Goal: Task Accomplishment & Management: Manage account settings

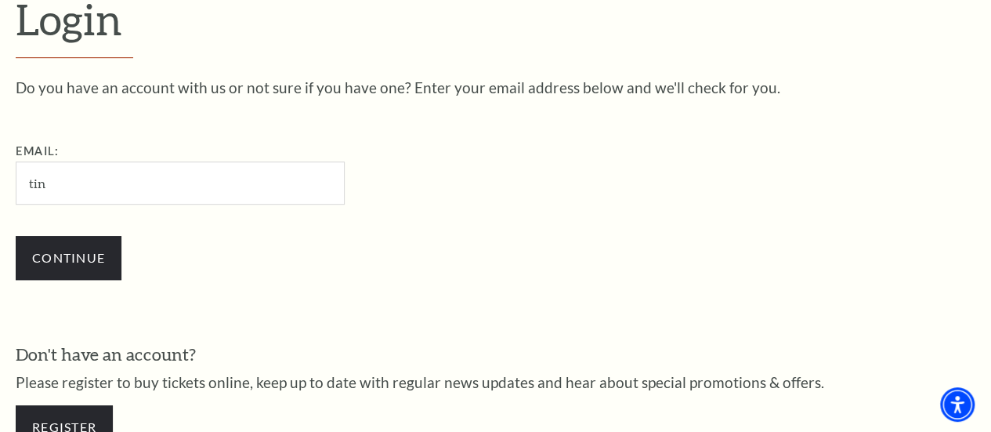
type input "[EMAIL_ADDRESS][DOMAIN_NAME]"
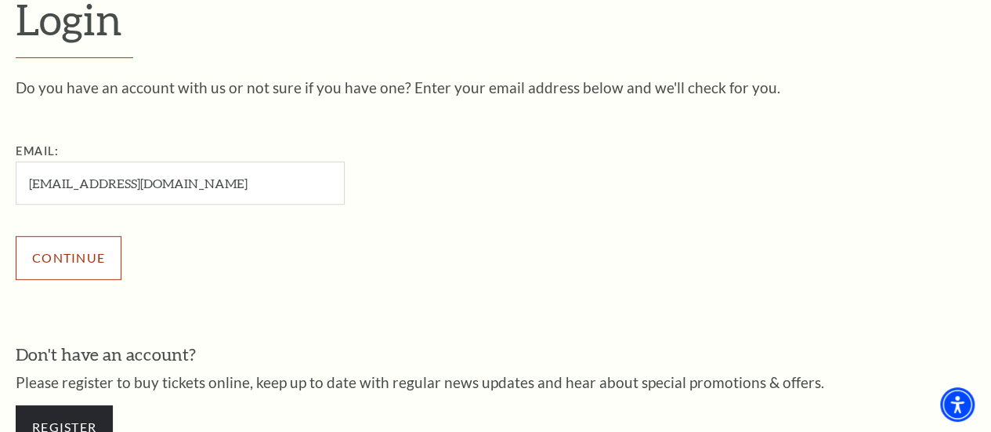
click at [71, 266] on input "Continue" at bounding box center [69, 258] width 106 height 44
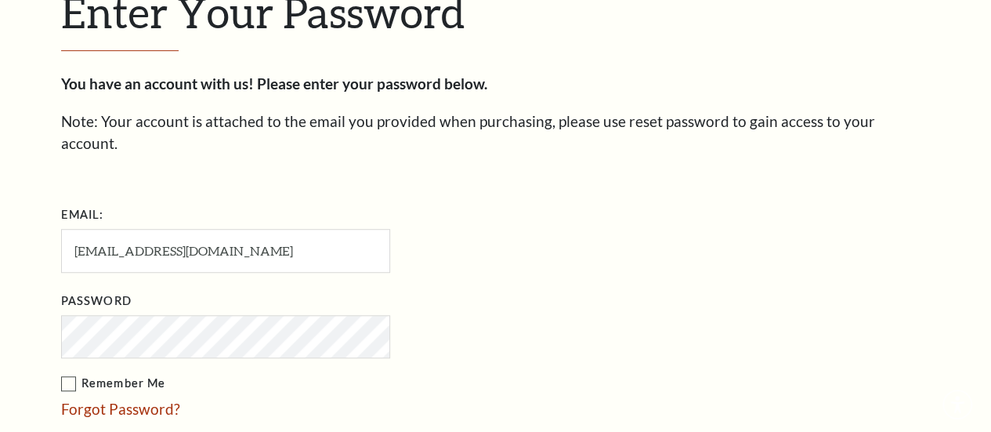
scroll to position [439, 0]
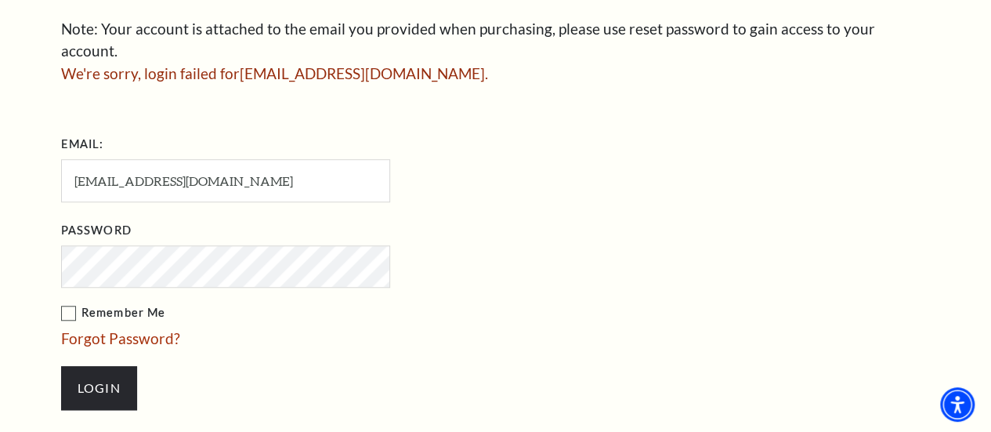
scroll to position [533, 0]
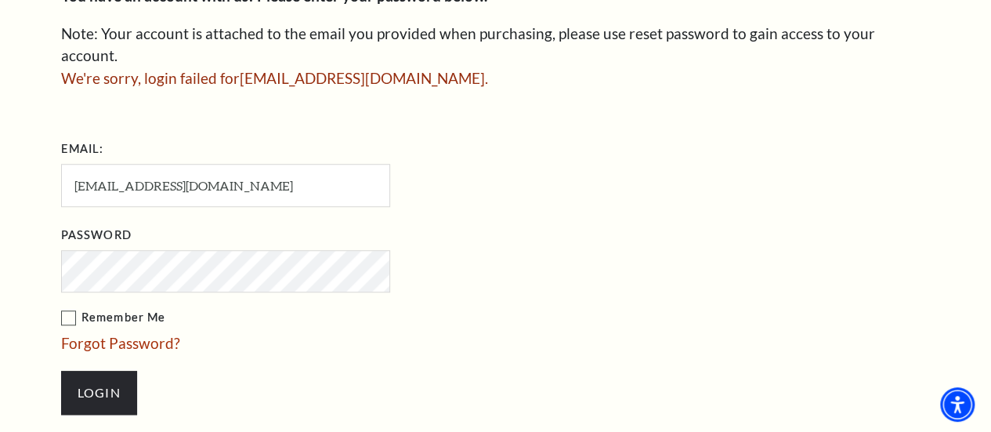
click at [61, 371] on input "Login" at bounding box center [99, 393] width 76 height 44
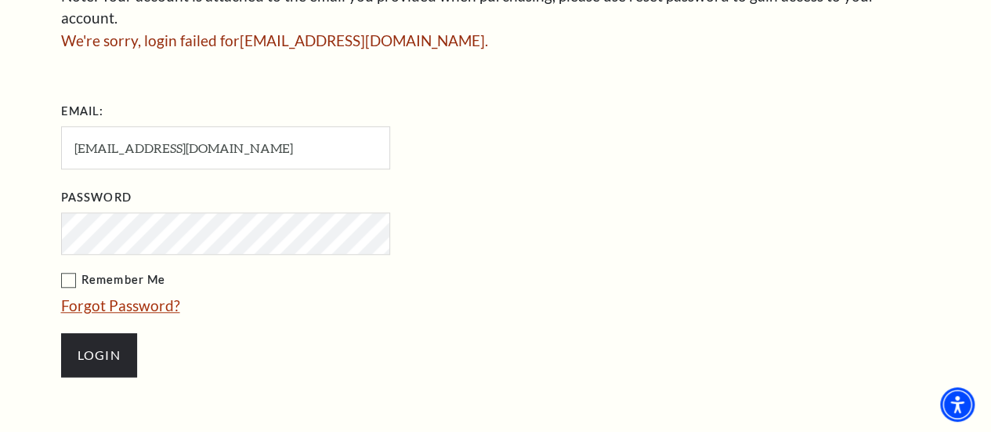
click at [146, 296] on link "Forgot Password?" at bounding box center [120, 305] width 119 height 18
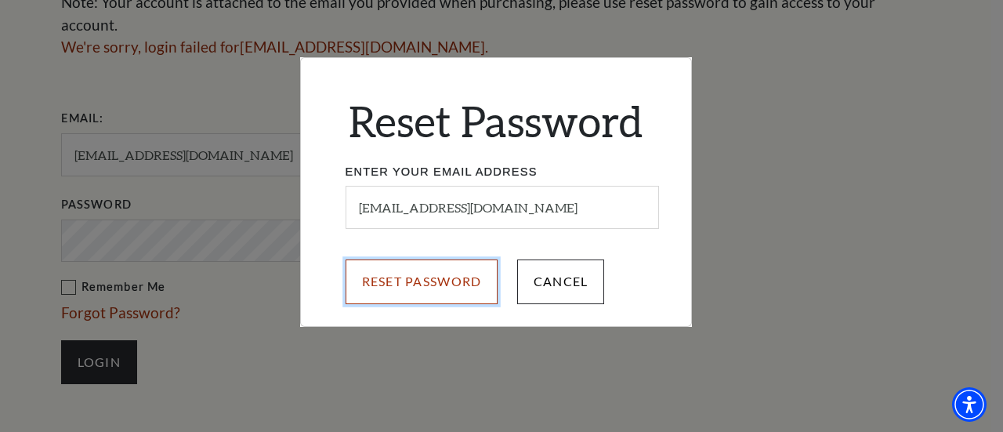
click at [390, 280] on input "Reset Password" at bounding box center [421, 281] width 153 height 44
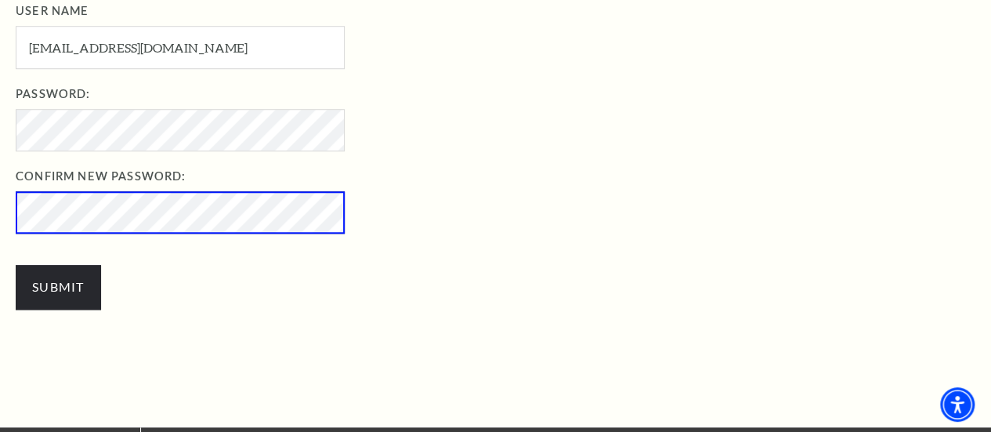
scroll to position [581, 0]
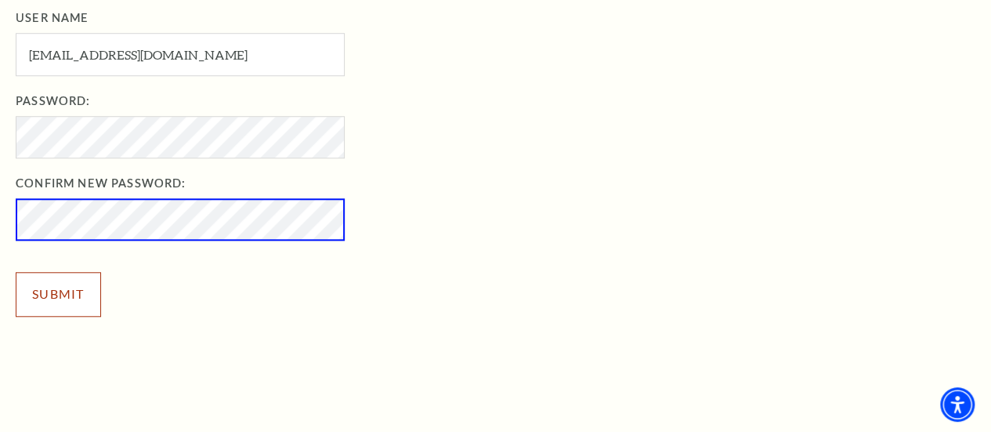
click at [81, 309] on input "Submit" at bounding box center [58, 294] width 85 height 44
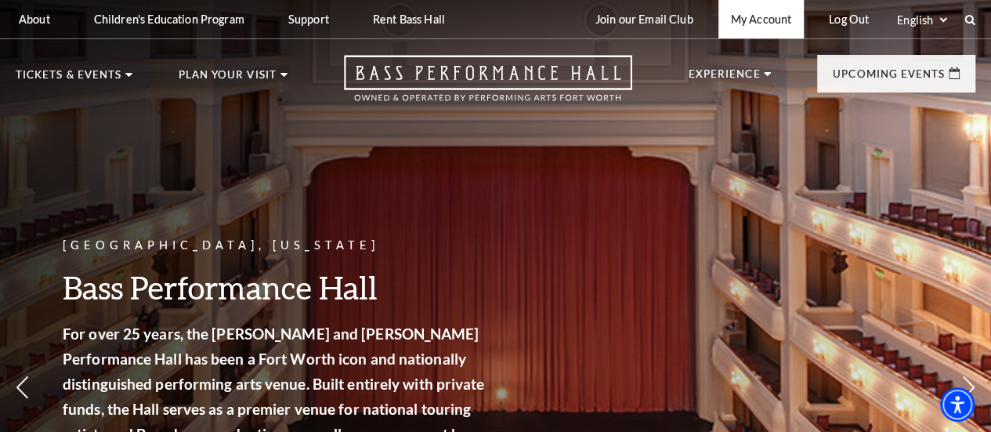
click at [771, 21] on link "My Account" at bounding box center [760, 19] width 85 height 38
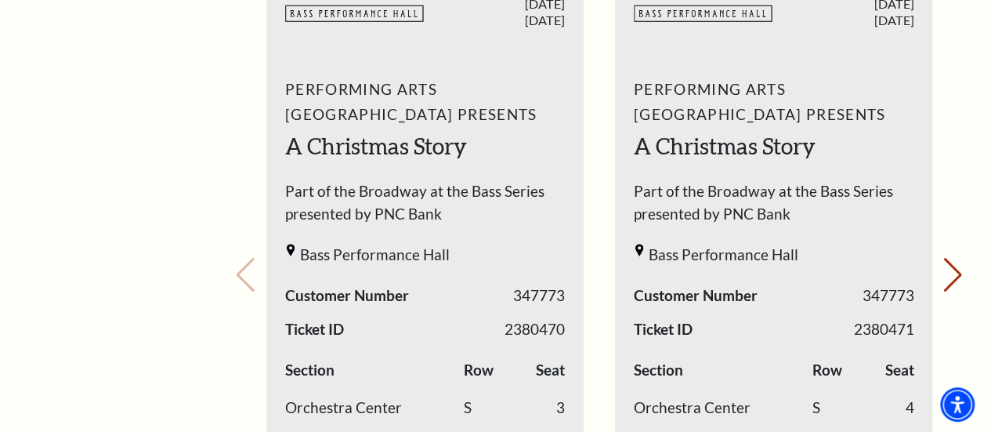
scroll to position [786, 0]
click at [393, 139] on h2 "A Christmas Story" at bounding box center [425, 147] width 280 height 31
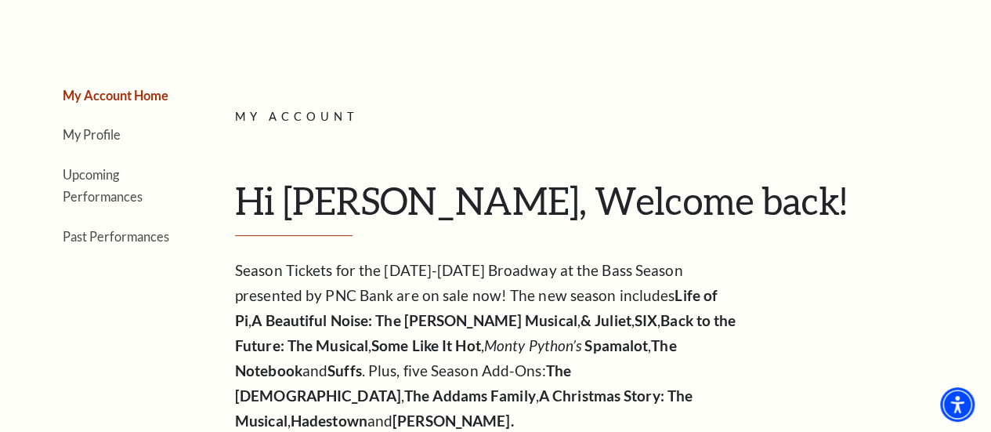
scroll to position [128, 0]
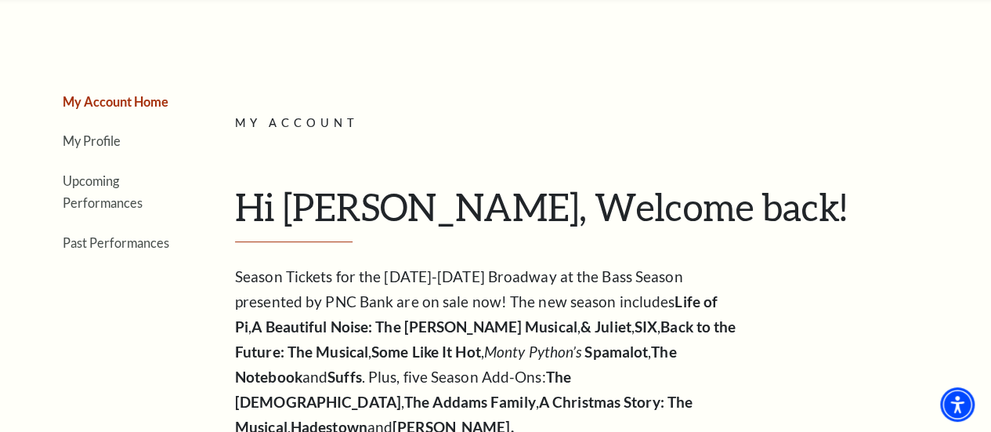
click at [100, 201] on li "Upcoming Performances" at bounding box center [120, 191] width 114 height 45
click at [100, 197] on li "Upcoming Performances" at bounding box center [120, 191] width 114 height 45
click at [105, 208] on link "Upcoming Performances" at bounding box center [103, 192] width 80 height 38
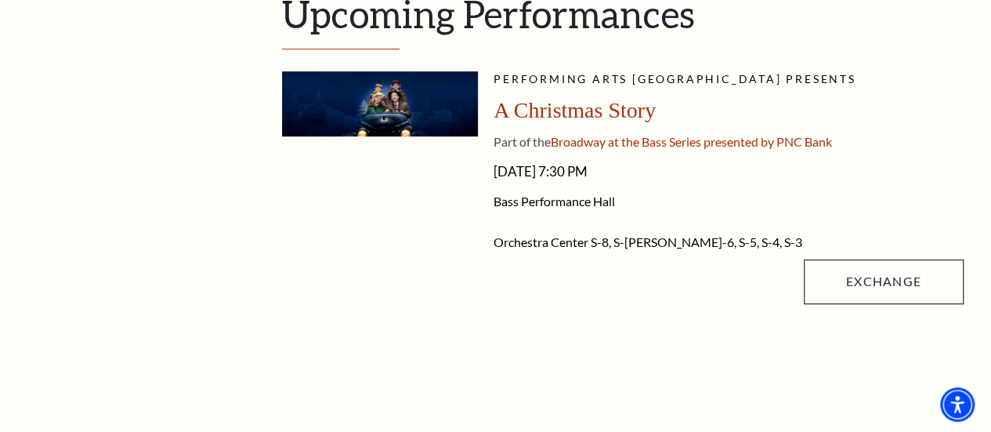
scroll to position [363, 0]
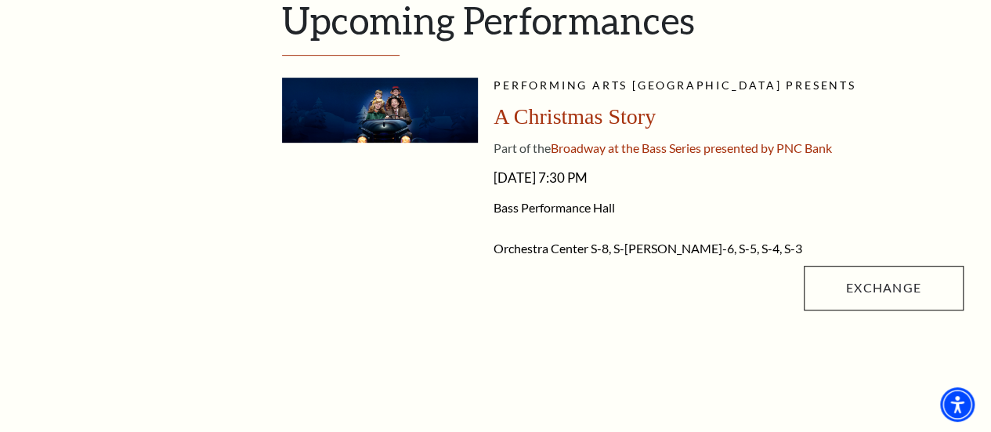
click at [668, 248] on span "S-8, S-[PERSON_NAME]-6, S-5, S-4, S-3" at bounding box center [697, 248] width 212 height 15
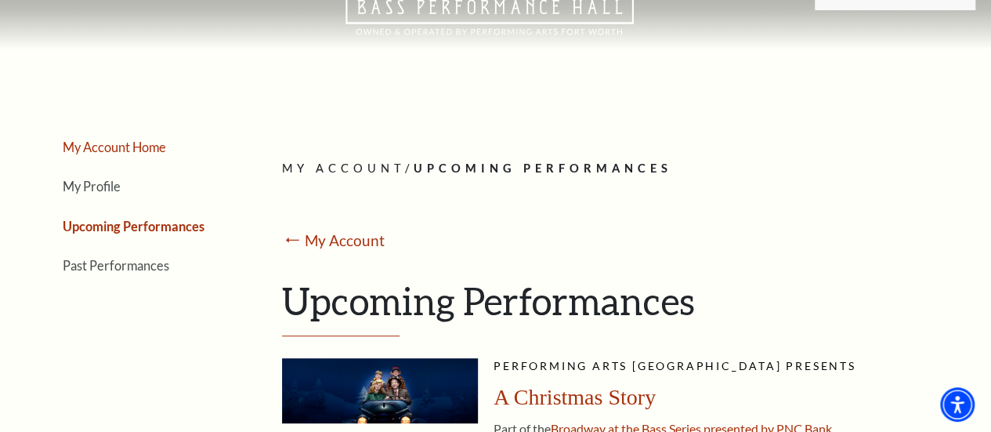
click at [116, 151] on link "My Account Home" at bounding box center [114, 146] width 103 height 15
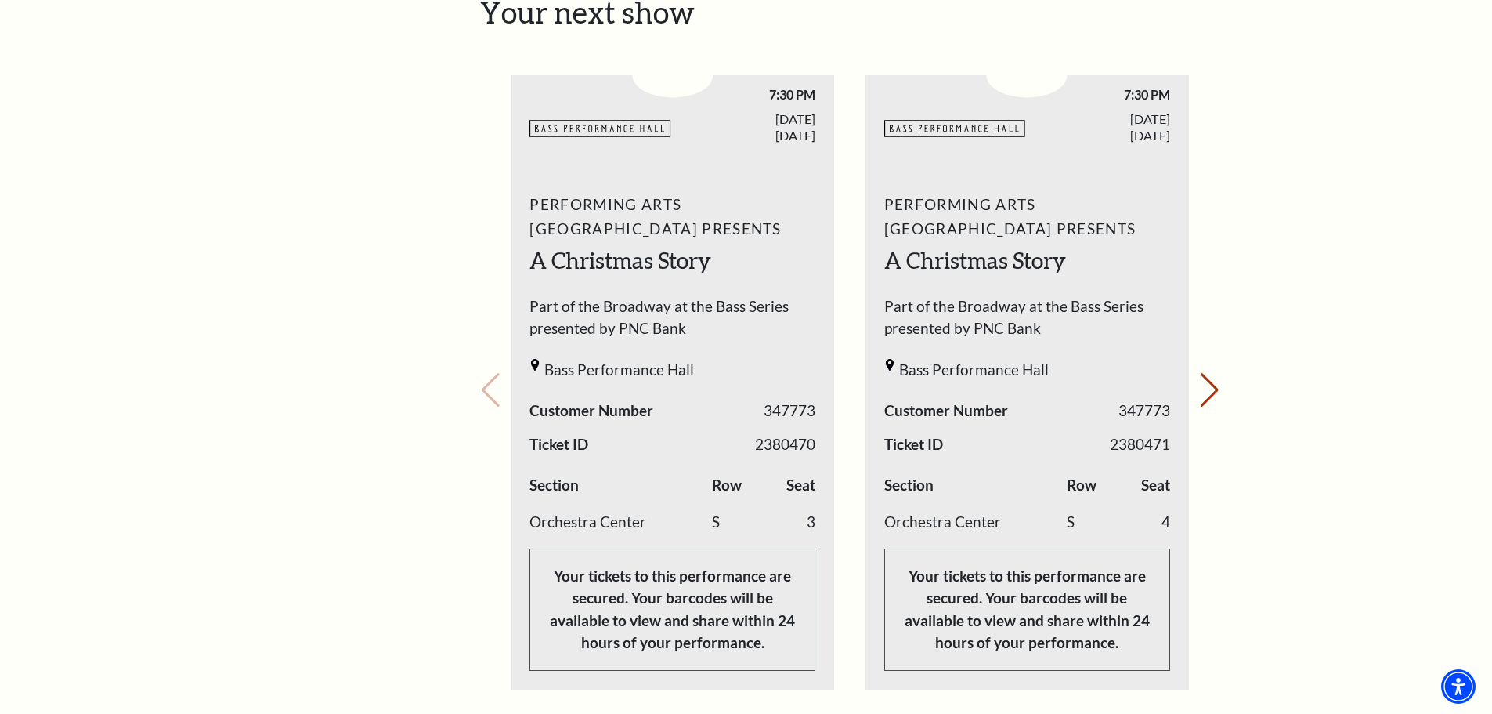
scroll to position [678, 0]
click at [990, 374] on button "Next slide." at bounding box center [1209, 391] width 21 height 34
